Goal: Find specific page/section: Find specific page/section

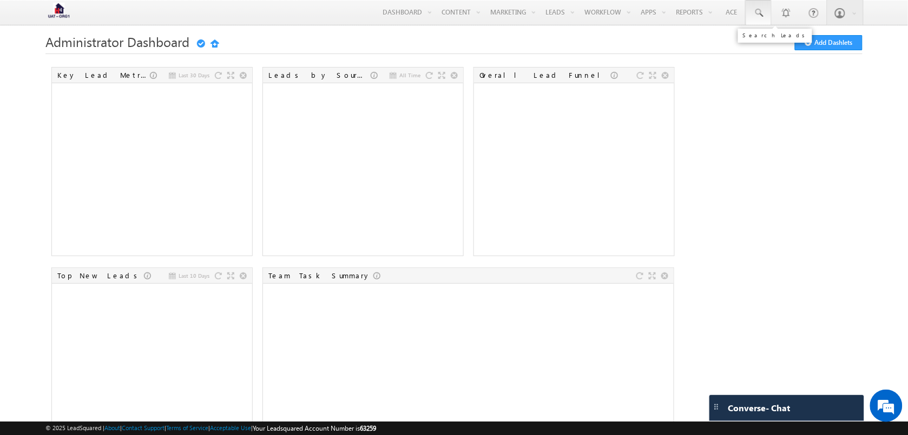
click at [763, 21] on link at bounding box center [758, 12] width 26 height 25
paste input "9599043732"
type input "9599043732"
click at [806, 68] on div at bounding box center [828, 67] width 145 height 3
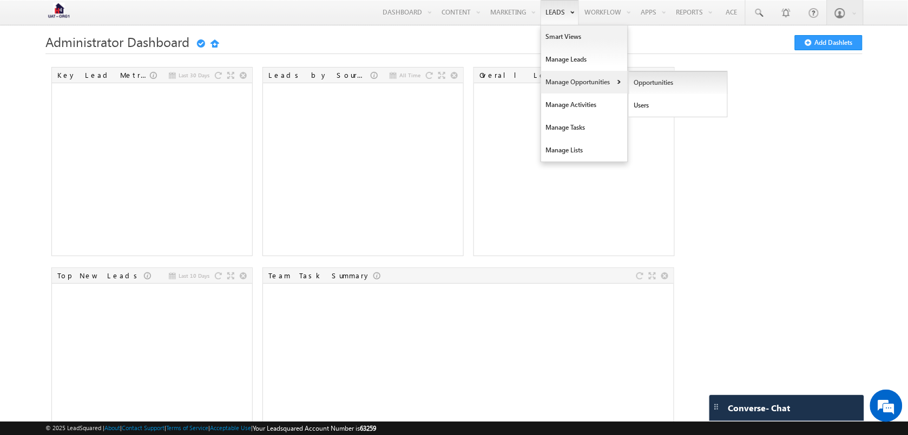
click at [671, 92] on link "Opportunities" at bounding box center [678, 82] width 99 height 23
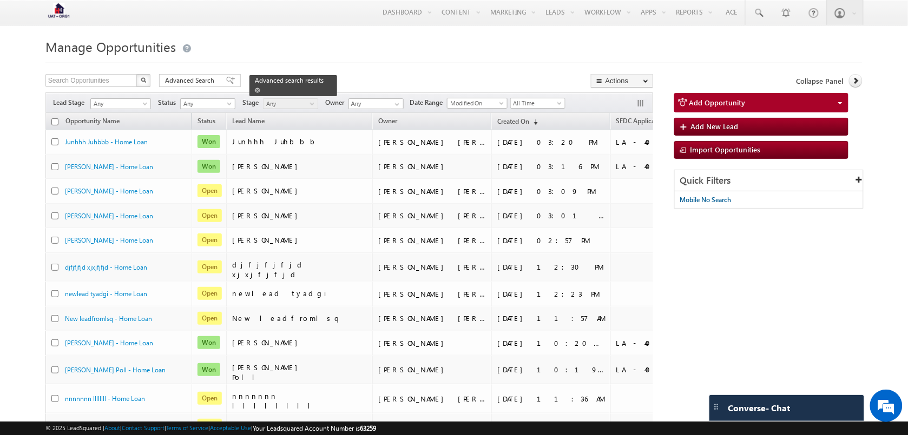
click at [315, 76] on div "Advanced search results" at bounding box center [293, 85] width 88 height 21
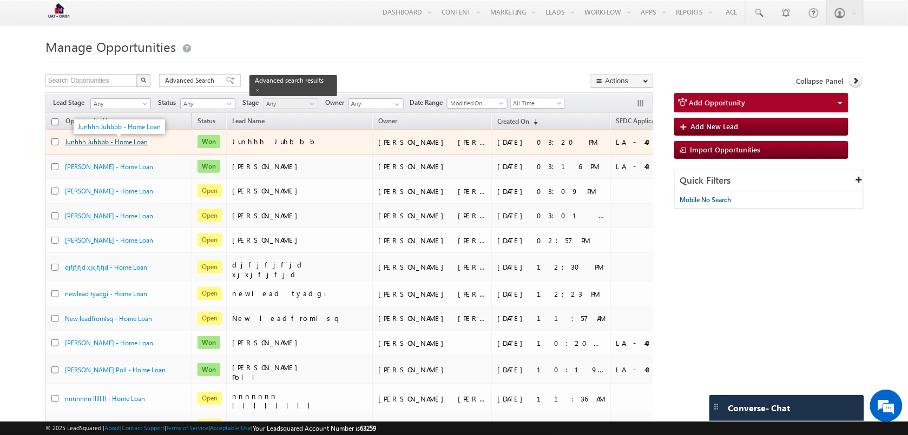
click at [129, 146] on link "Junhhh Juhbbb - Home Loan" at bounding box center [106, 142] width 83 height 8
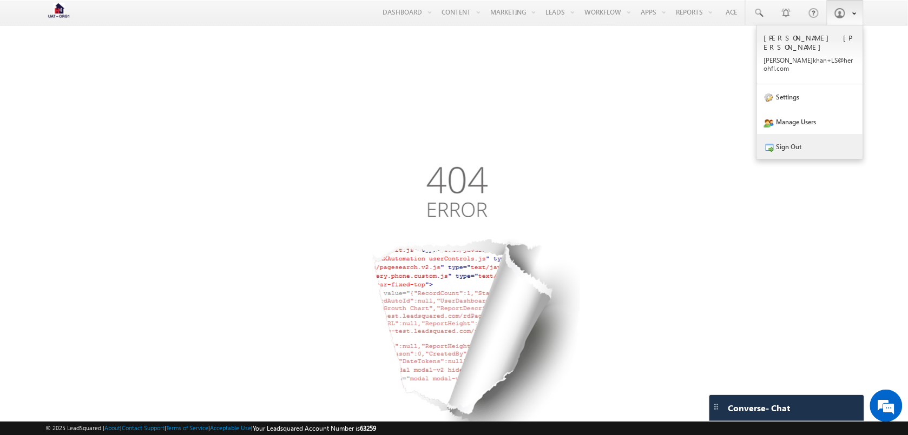
click at [810, 134] on link "Sign Out" at bounding box center [810, 146] width 106 height 25
